Goal: Navigation & Orientation: Find specific page/section

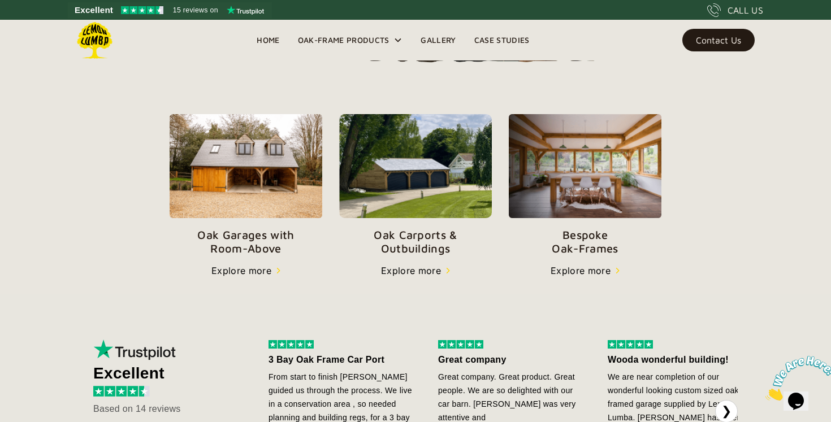
scroll to position [359, 0]
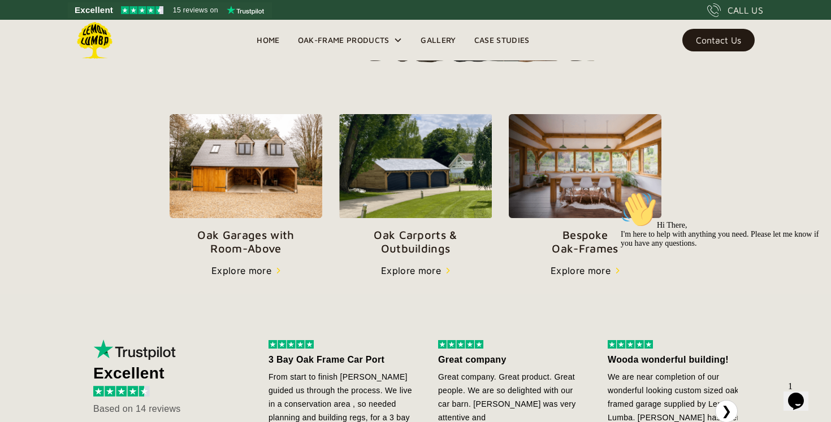
click at [434, 30] on nav "Home Oak-Frame Products Oak Carports & Outbuildings Luxury Oak-frame Carports a…" at bounding box center [393, 40] width 291 height 41
click at [435, 36] on link "Gallery" at bounding box center [438, 40] width 53 height 17
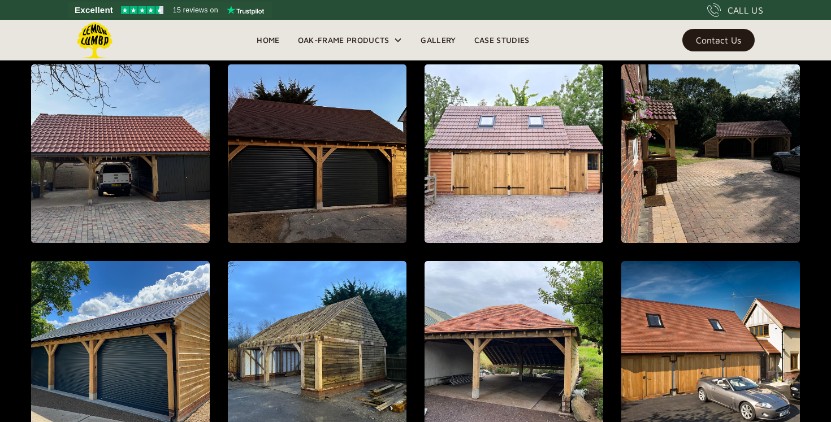
scroll to position [441, 0]
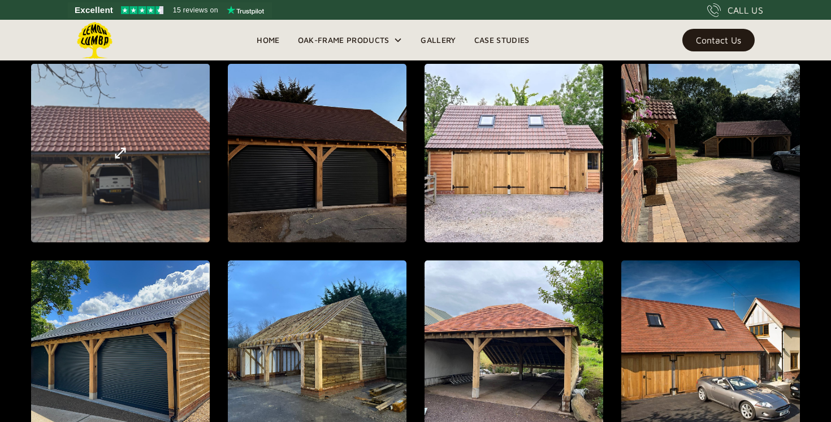
click at [127, 159] on img "open lightbox" at bounding box center [121, 153] width 14 height 14
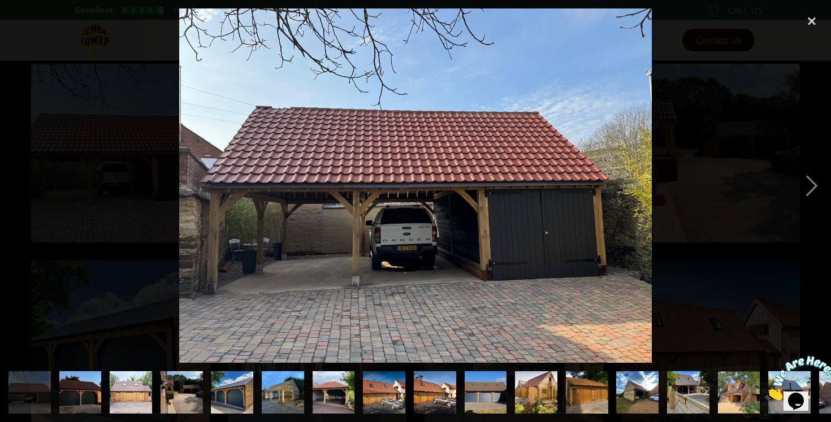
scroll to position [0, 0]
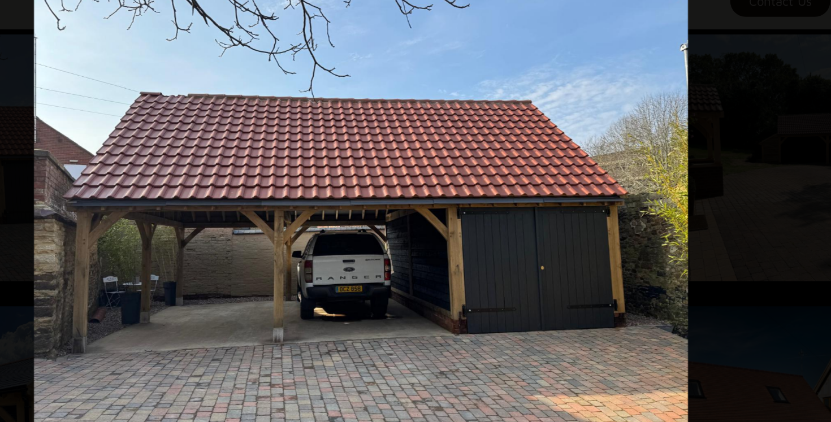
click at [647, 199] on img at bounding box center [415, 185] width 473 height 355
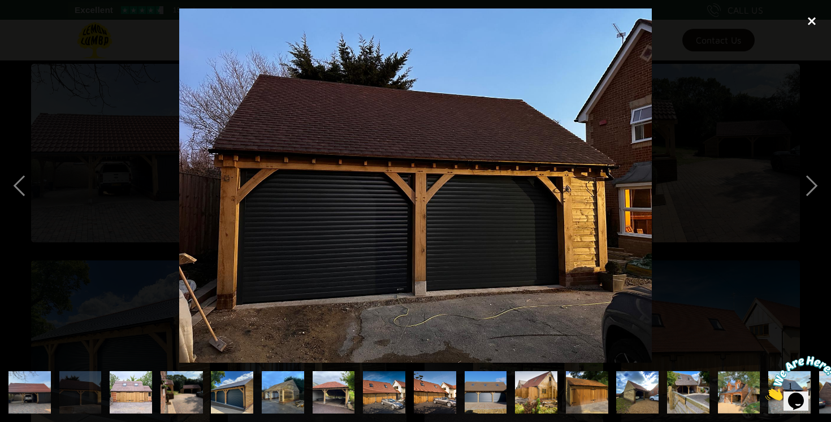
click at [812, 18] on div "close lightbox" at bounding box center [812, 20] width 38 height 25
